Goal: Information Seeking & Learning: Compare options

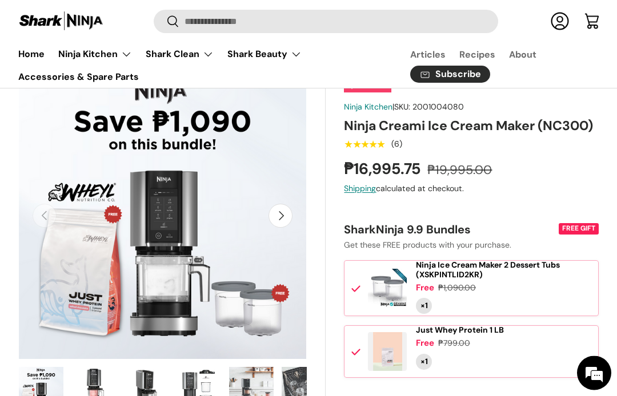
scroll to position [69, 0]
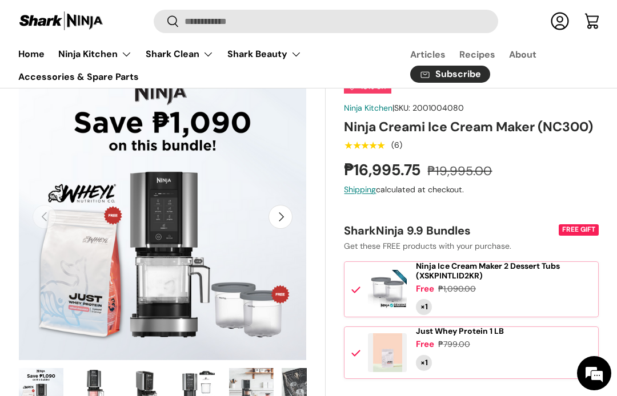
click at [134, 189] on img "Gallery Viewer" at bounding box center [162, 217] width 289 height 289
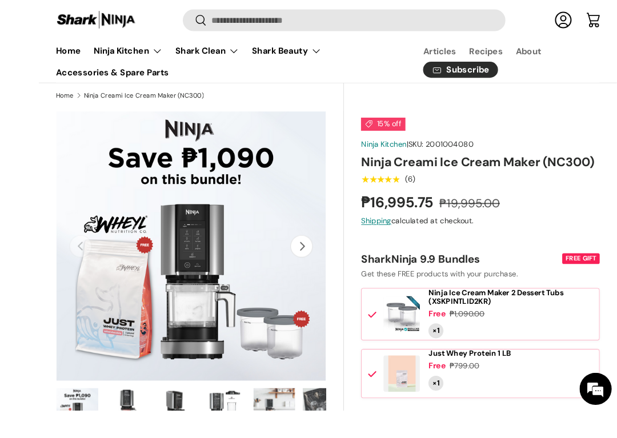
scroll to position [95, 0]
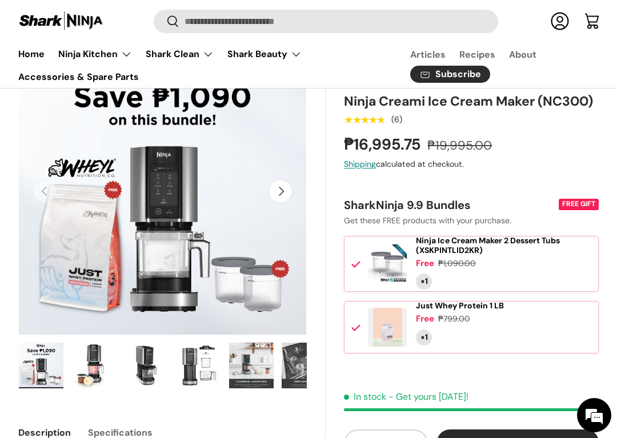
click at [91, 187] on img "Gallery Viewer" at bounding box center [162, 191] width 289 height 289
click at [93, 190] on img "Gallery Viewer" at bounding box center [162, 191] width 289 height 289
click at [88, 356] on img "Gallery Viewer" at bounding box center [93, 366] width 45 height 46
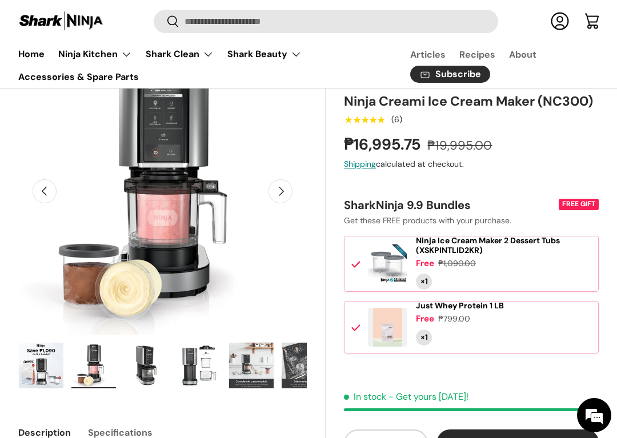
click at [43, 373] on img "Gallery Viewer" at bounding box center [41, 366] width 45 height 46
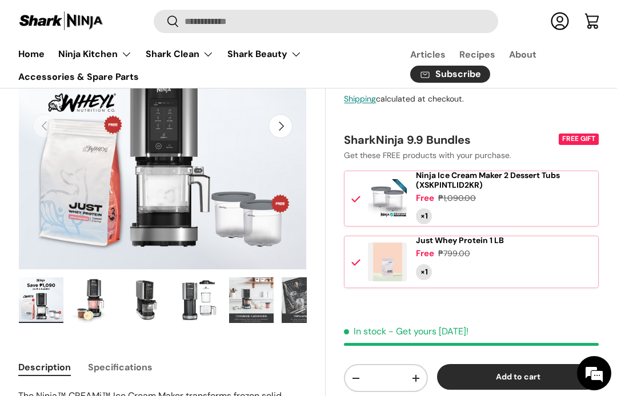
scroll to position [0, 0]
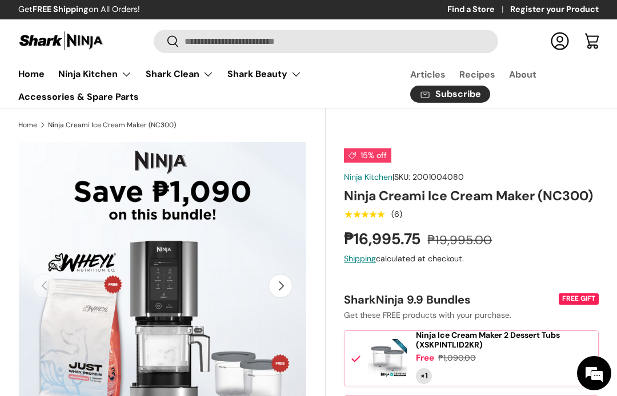
click at [209, 78] on summary "Shark Clean" at bounding box center [180, 74] width 82 height 23
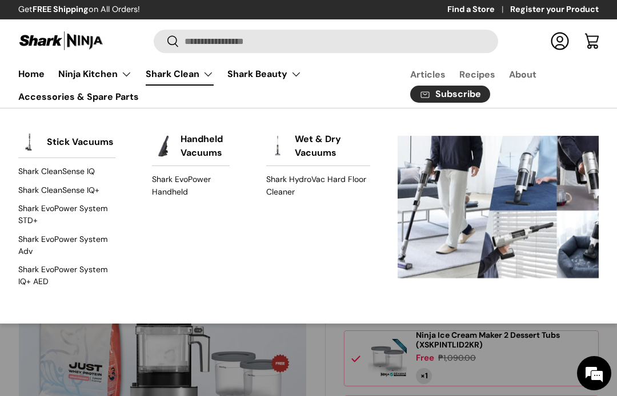
click at [173, 145] on img "Primary" at bounding box center [163, 146] width 23 height 23
click at [182, 141] on link "Handheld Vacuums" at bounding box center [205, 146] width 46 height 39
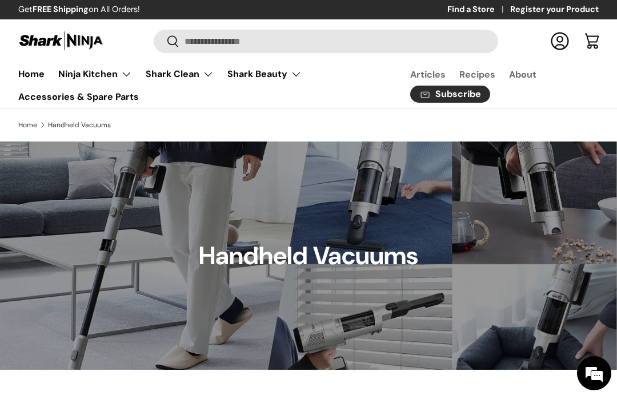
click at [199, 73] on summary "Shark Clean" at bounding box center [180, 74] width 82 height 23
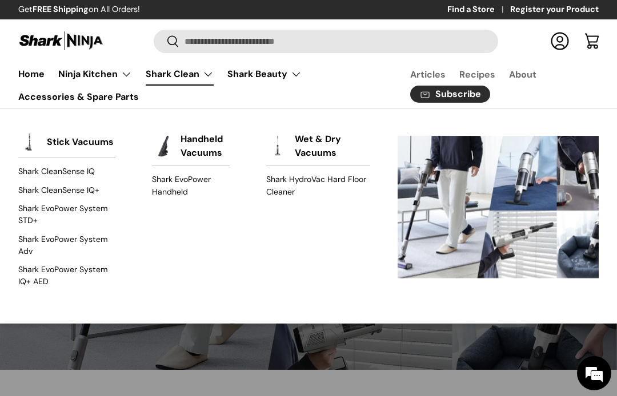
click at [286, 183] on link "Shark HydroVac Hard Floor Cleaner" at bounding box center [318, 186] width 104 height 30
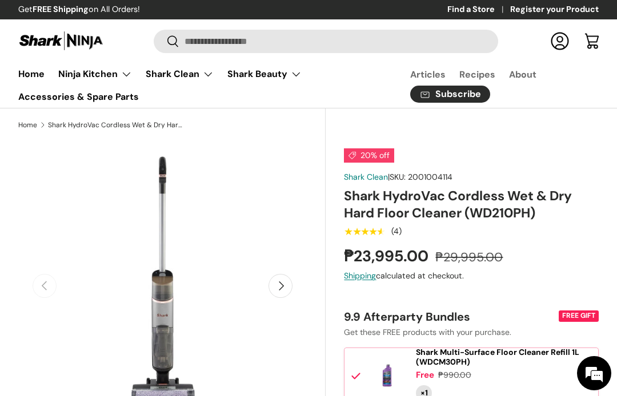
click at [202, 73] on summary "Shark Clean" at bounding box center [180, 74] width 82 height 23
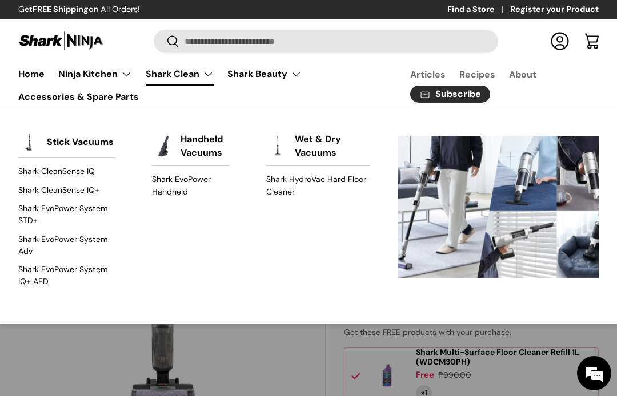
click at [75, 144] on link "Stick Vacuums" at bounding box center [80, 142] width 67 height 25
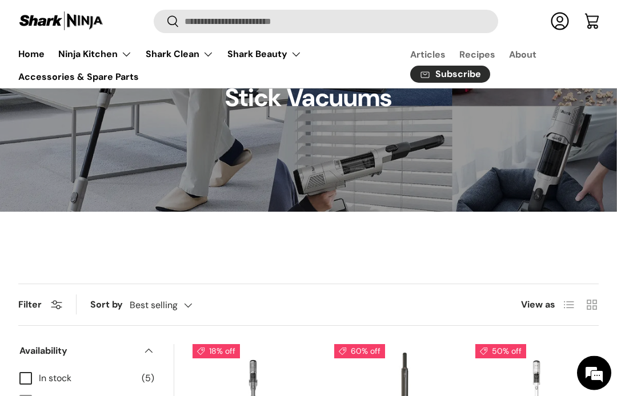
scroll to position [158, 0]
click at [127, 56] on summary "Ninja Kitchen" at bounding box center [94, 54] width 87 height 23
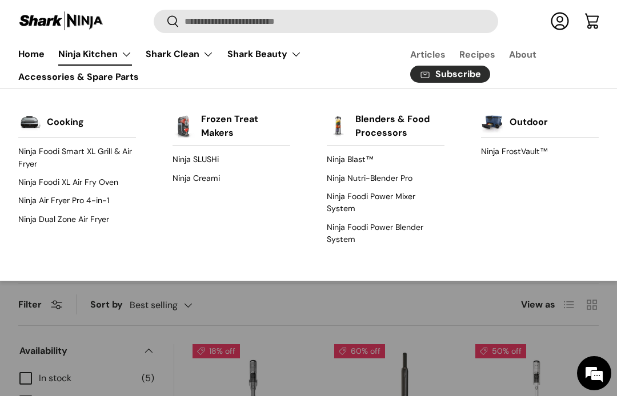
scroll to position [0, 0]
click at [347, 115] on img "Primary" at bounding box center [338, 126] width 23 height 23
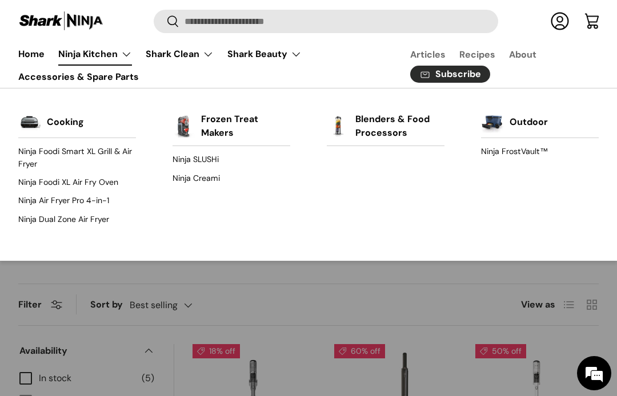
click at [362, 131] on link "Blenders & Food Processors" at bounding box center [399, 126] width 89 height 39
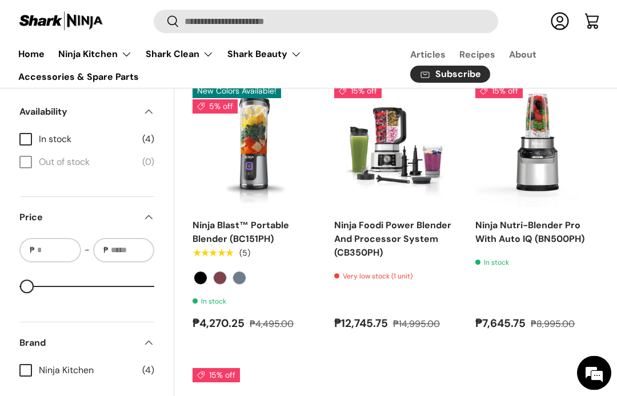
scroll to position [419, 0]
click at [222, 274] on label "Cranberry" at bounding box center [220, 278] width 14 height 14
click at [237, 277] on label "Navy Blue" at bounding box center [240, 278] width 14 height 14
click at [206, 275] on label "Black" at bounding box center [201, 278] width 14 height 14
click at [352, 227] on link "Ninja Foodi Power Blender And Processor System (CB350PH)" at bounding box center [392, 238] width 117 height 39
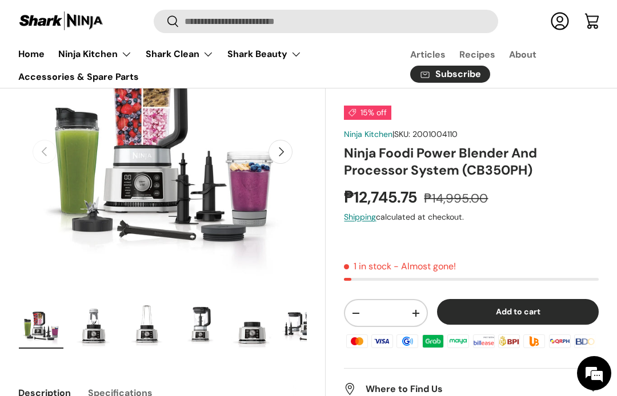
scroll to position [134, 0]
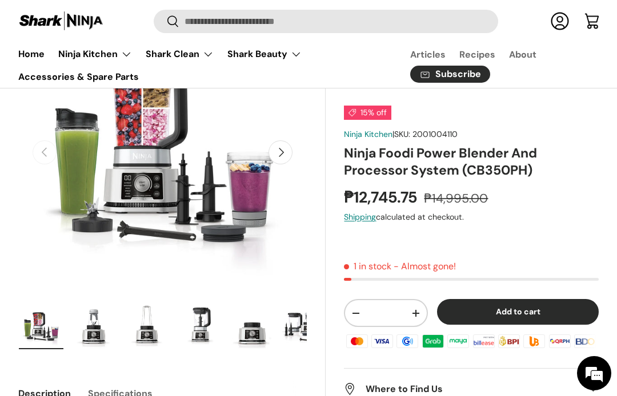
click at [85, 327] on img "Gallery Viewer" at bounding box center [93, 327] width 45 height 46
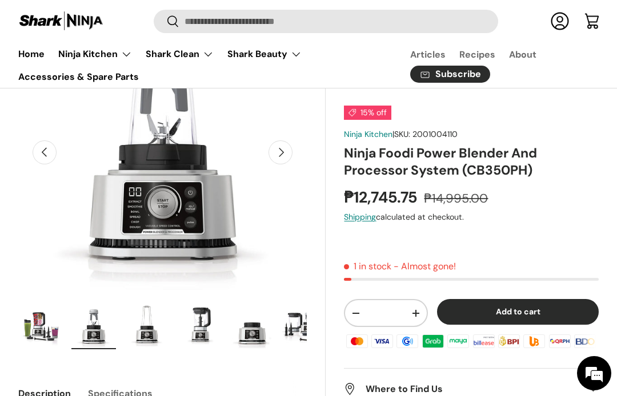
scroll to position [0, 0]
click at [147, 325] on img "Gallery Viewer" at bounding box center [146, 327] width 45 height 46
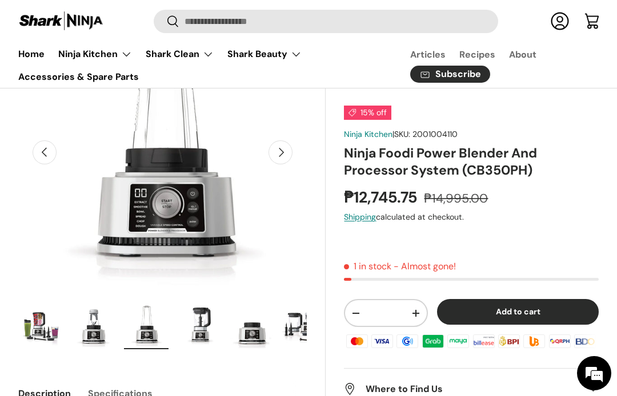
click at [198, 314] on img "Gallery Viewer" at bounding box center [199, 327] width 45 height 46
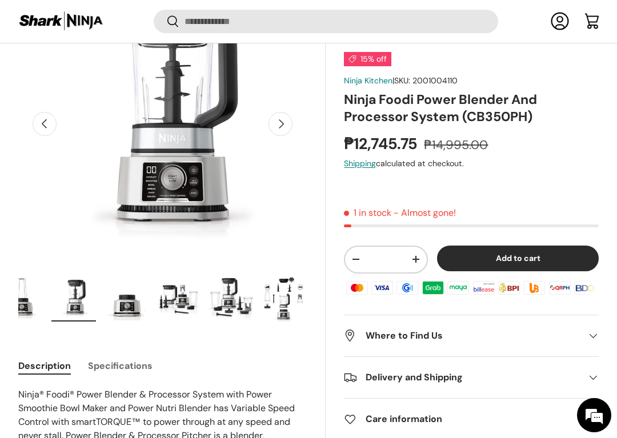
scroll to position [0, 125]
click at [174, 310] on img "Gallery Viewer" at bounding box center [179, 299] width 45 height 46
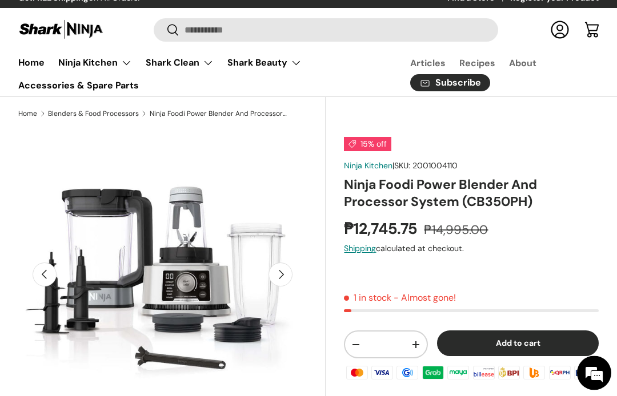
scroll to position [11, 0]
click at [30, 395] on img "Gallery Viewer" at bounding box center [162, 274] width 289 height 289
click at [118, 63] on summary "Ninja Kitchen" at bounding box center [94, 62] width 87 height 23
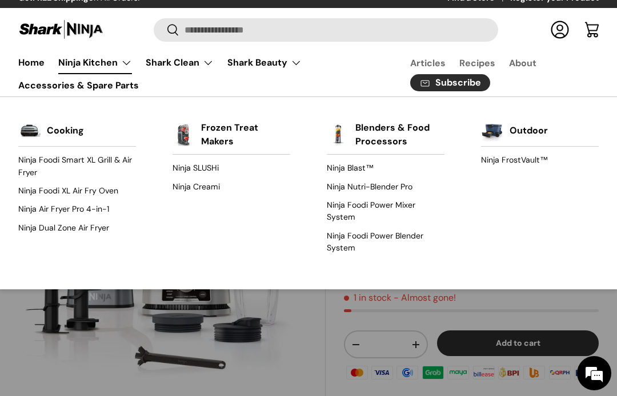
click at [395, 131] on link "Blenders & Food Processors" at bounding box center [399, 134] width 89 height 39
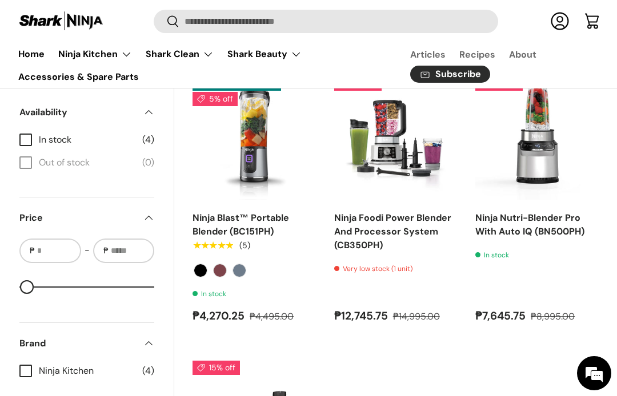
scroll to position [426, 0]
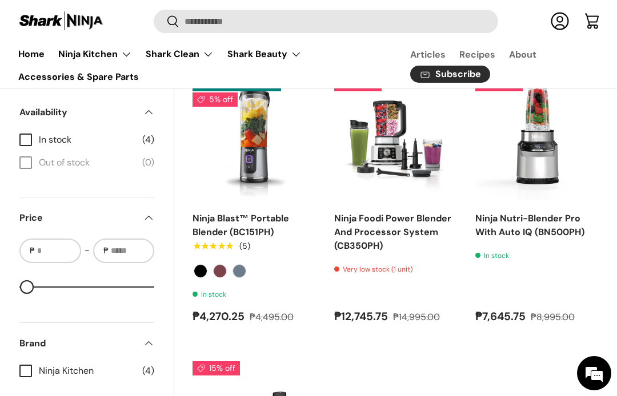
click at [546, 182] on img "Ninja Nutri-Blender Pro With Auto IQ (BN500PH)" at bounding box center [536, 138] width 123 height 123
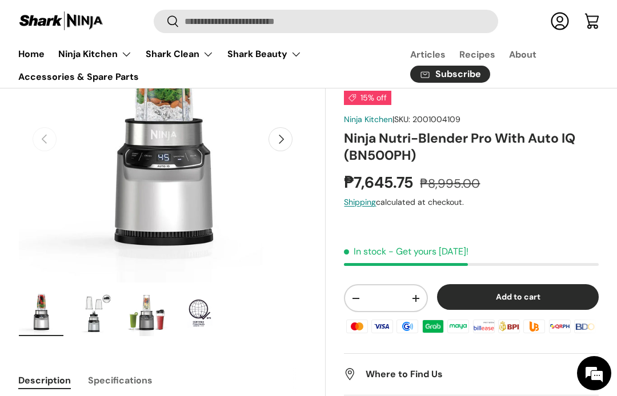
scroll to position [145, 0]
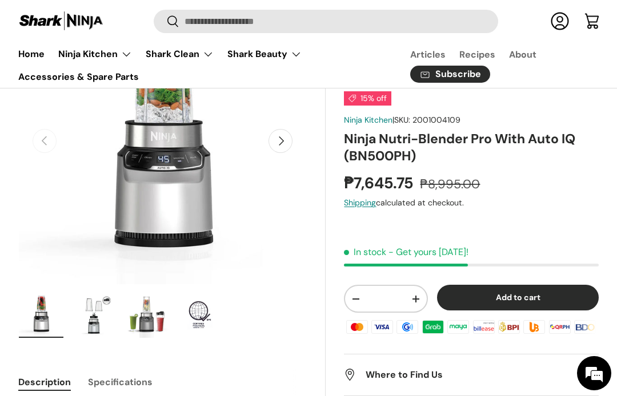
click at [136, 321] on img "Gallery Viewer" at bounding box center [146, 316] width 45 height 46
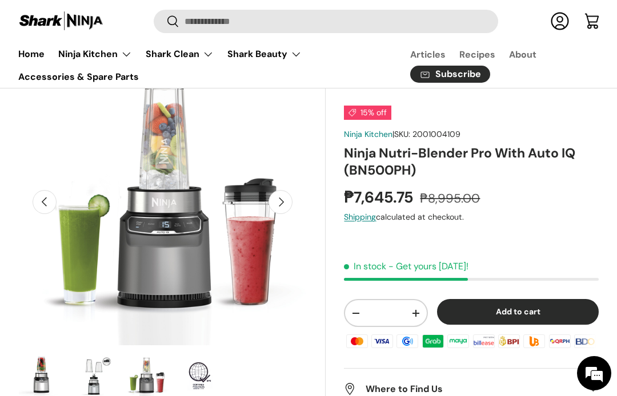
scroll to position [0, 0]
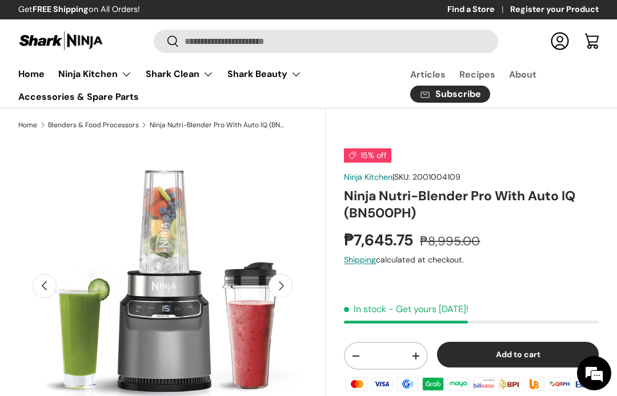
click at [118, 78] on summary "Ninja Kitchen" at bounding box center [94, 74] width 87 height 23
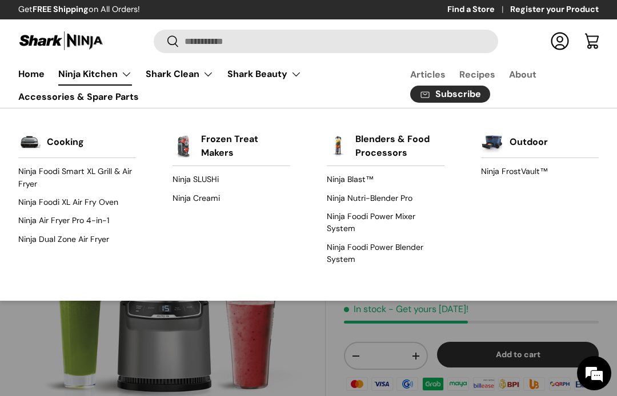
click at [59, 142] on link "Cooking" at bounding box center [65, 142] width 37 height 25
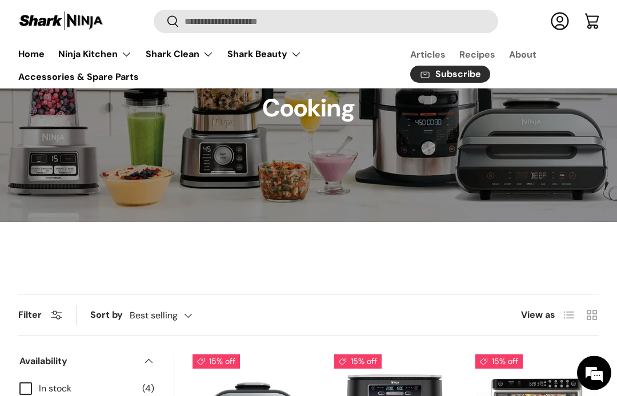
scroll to position [73, 0]
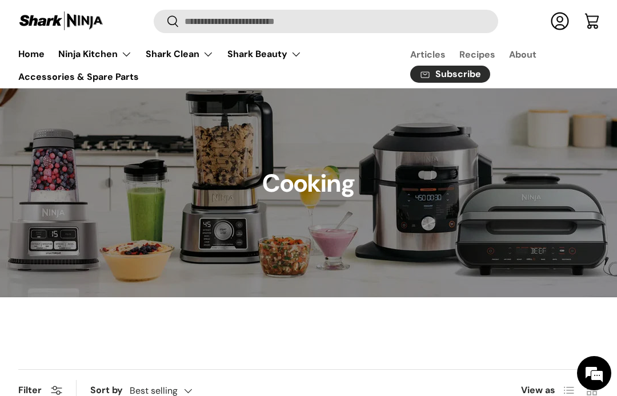
click at [261, 72] on ul "Home Ninja Kitchen Back Ninja Kitchen Cooking Ninja Foodi Smart XL Grill & Air …" at bounding box center [200, 65] width 378 height 45
click at [275, 63] on summary "Shark Beauty" at bounding box center [265, 54] width 88 height 23
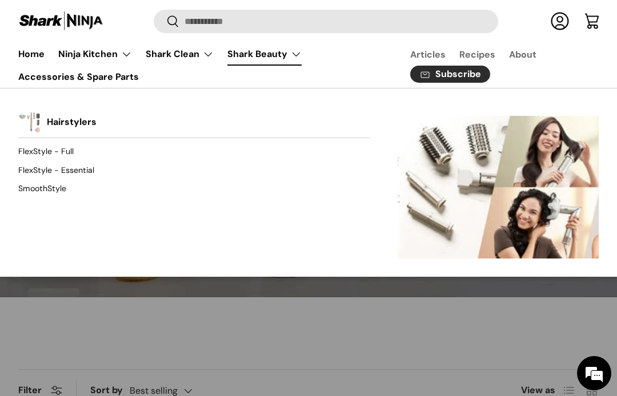
click at [294, 49] on summary "Shark Beauty" at bounding box center [265, 54] width 88 height 23
